Goal: Task Accomplishment & Management: Manage account settings

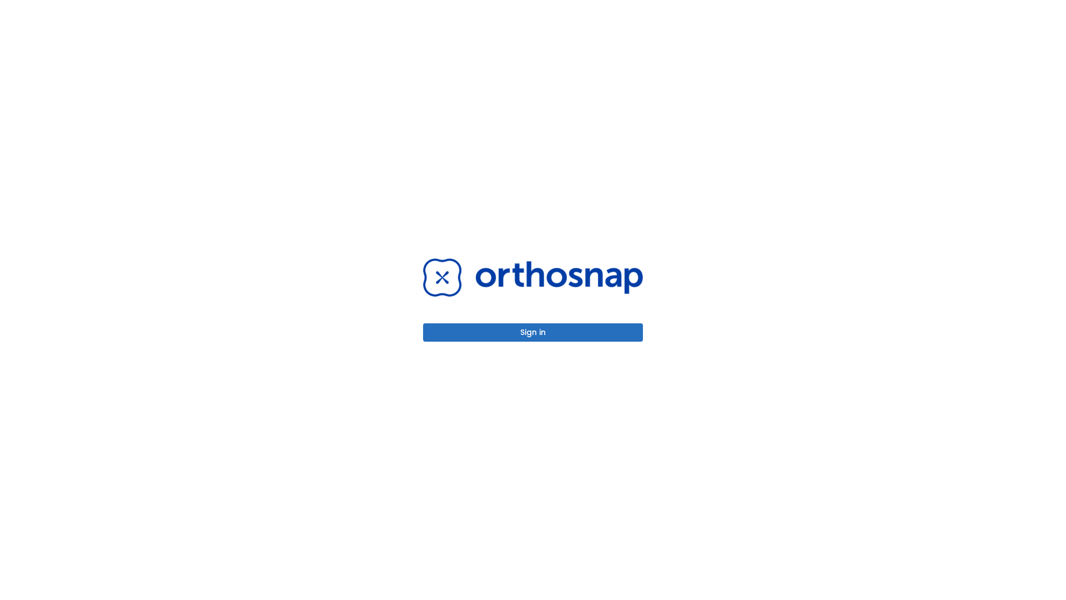
click at [533, 332] on button "Sign in" at bounding box center [533, 332] width 220 height 18
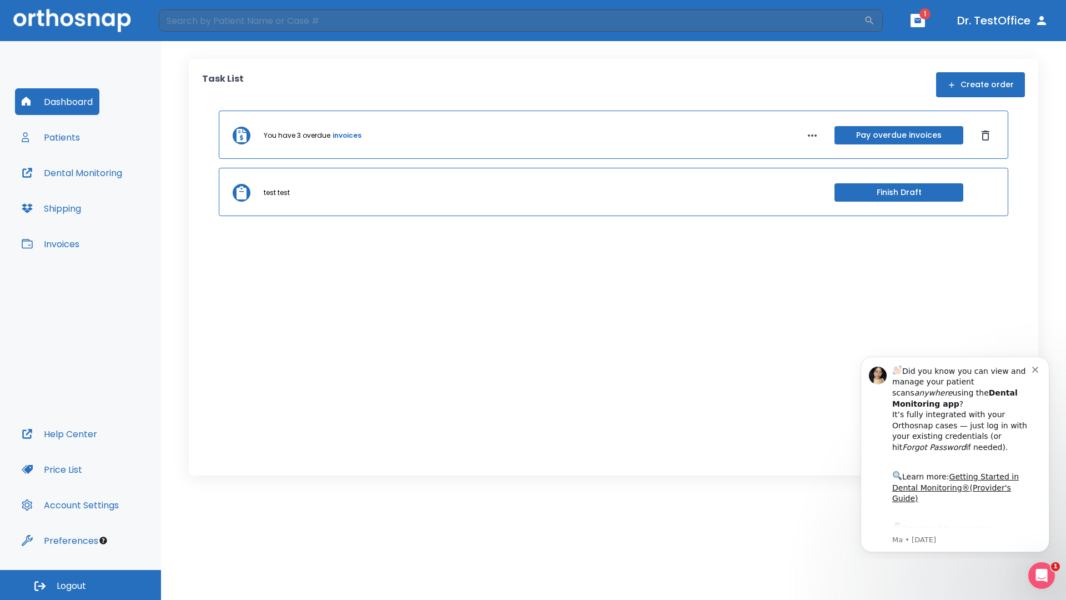
click at [80, 585] on span "Logout" at bounding box center [71, 586] width 29 height 12
